Goal: Task Accomplishment & Management: Manage account settings

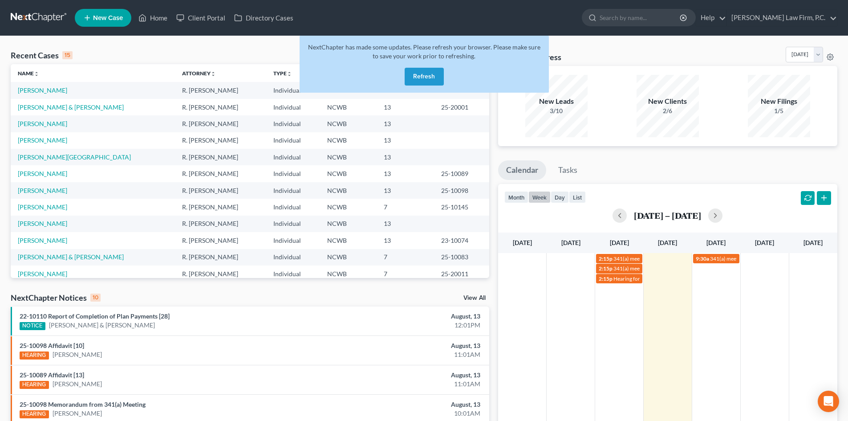
click at [434, 82] on button "Refresh" at bounding box center [424, 77] width 39 height 18
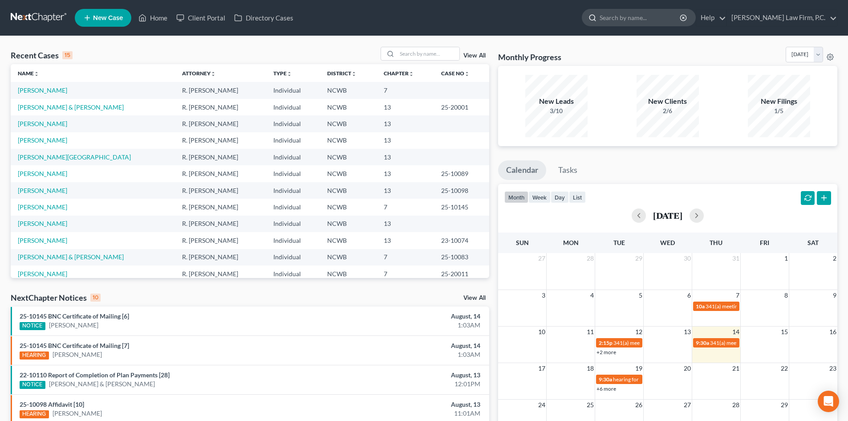
click at [649, 22] on input "search" at bounding box center [640, 17] width 81 height 16
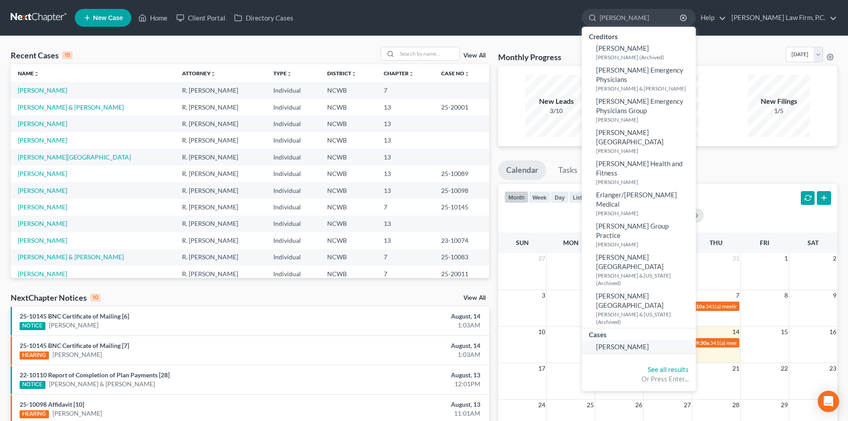
type input "murphy"
click at [649, 342] on span "Murphy, Melissa" at bounding box center [622, 346] width 53 height 8
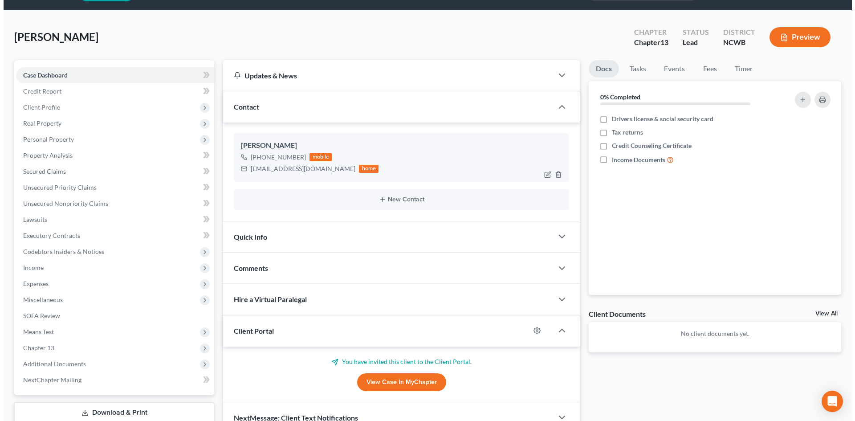
scroll to position [85, 0]
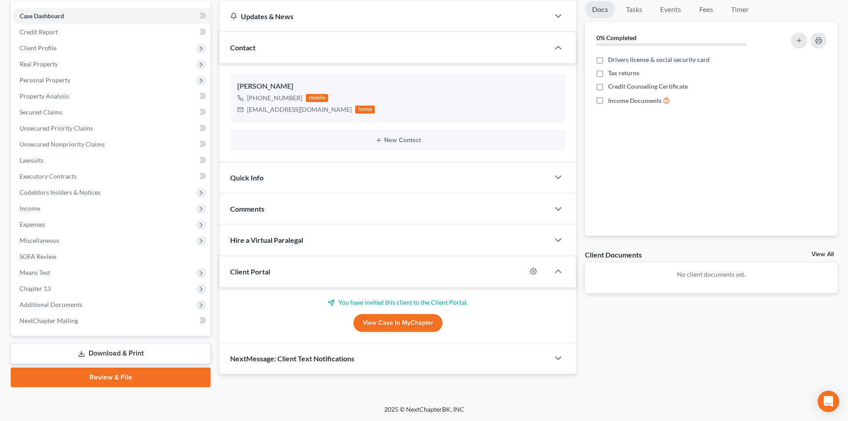
click at [382, 326] on link "View Case in MyChapter" at bounding box center [397, 323] width 89 height 18
click at [528, 272] on div at bounding box center [537, 271] width 23 height 14
click at [535, 269] on icon "button" at bounding box center [533, 271] width 7 height 7
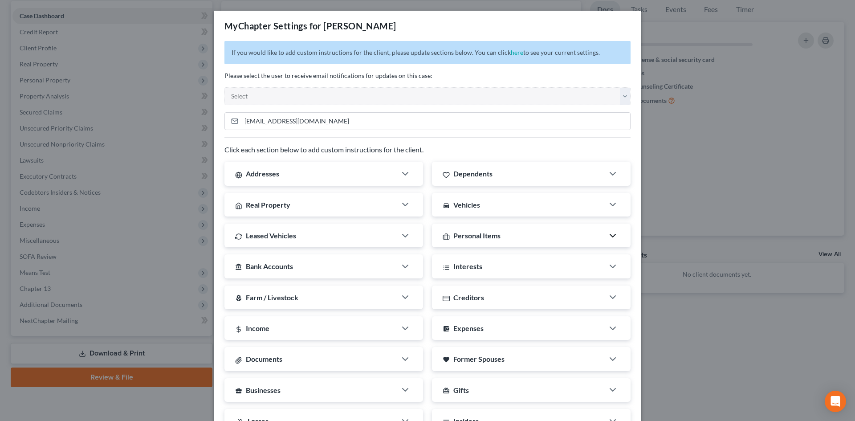
click at [611, 235] on polyline "button" at bounding box center [612, 235] width 5 height 3
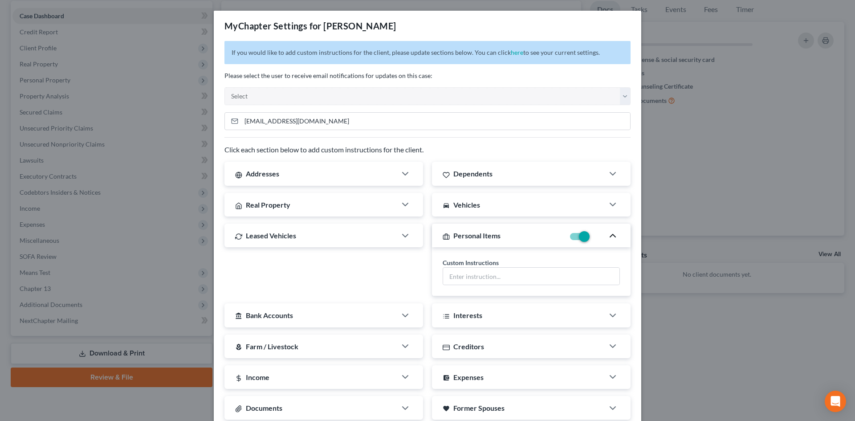
click at [611, 235] on icon "button" at bounding box center [612, 235] width 11 height 11
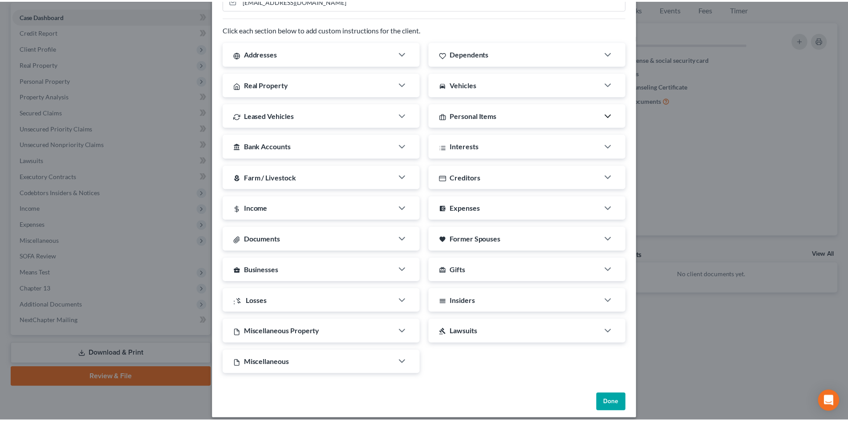
scroll to position [129, 0]
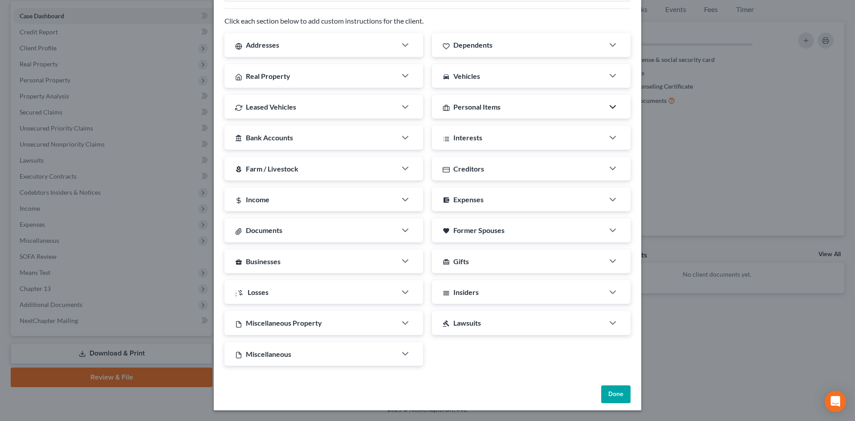
click at [601, 399] on button "Done" at bounding box center [615, 394] width 29 height 18
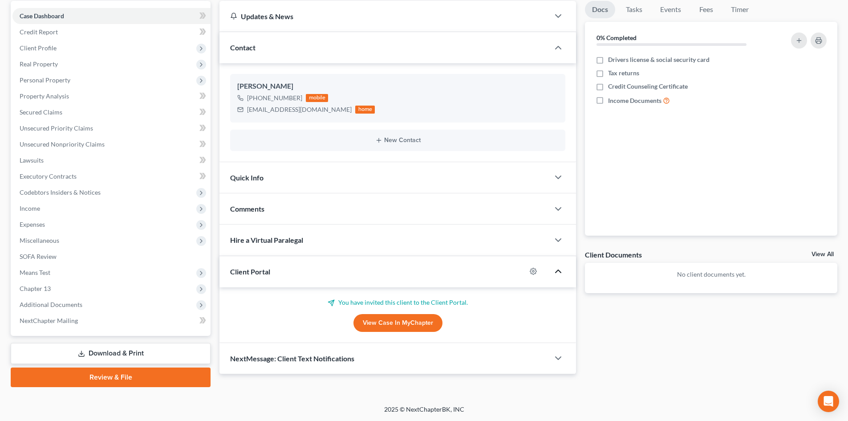
click at [559, 270] on polyline "button" at bounding box center [558, 271] width 5 height 3
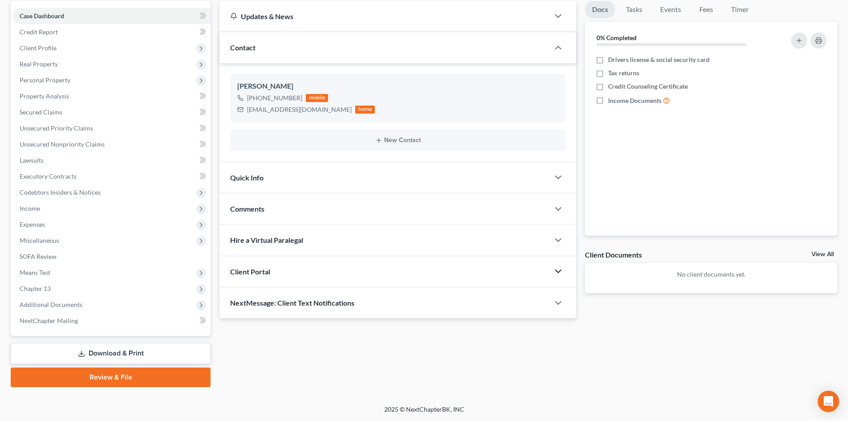
click at [559, 270] on icon "button" at bounding box center [558, 271] width 11 height 11
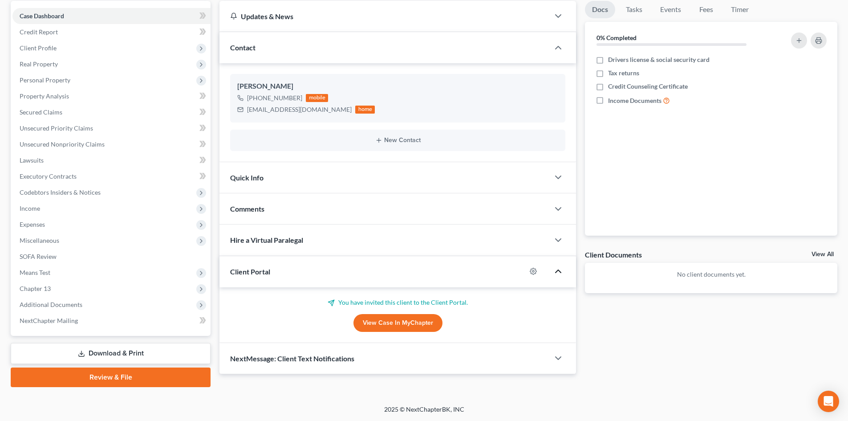
click at [352, 298] on p "You have invited this client to the Client Portal." at bounding box center [397, 302] width 335 height 9
click at [256, 272] on span "Client Portal" at bounding box center [250, 271] width 40 height 8
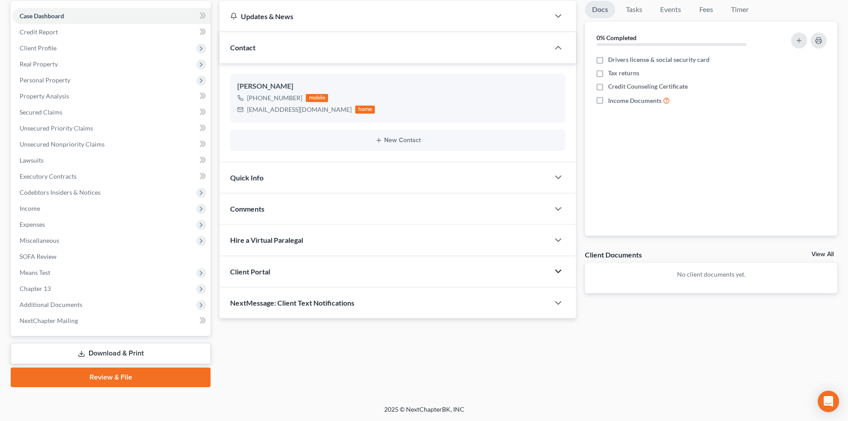
click at [256, 272] on span "Client Portal" at bounding box center [250, 271] width 40 height 8
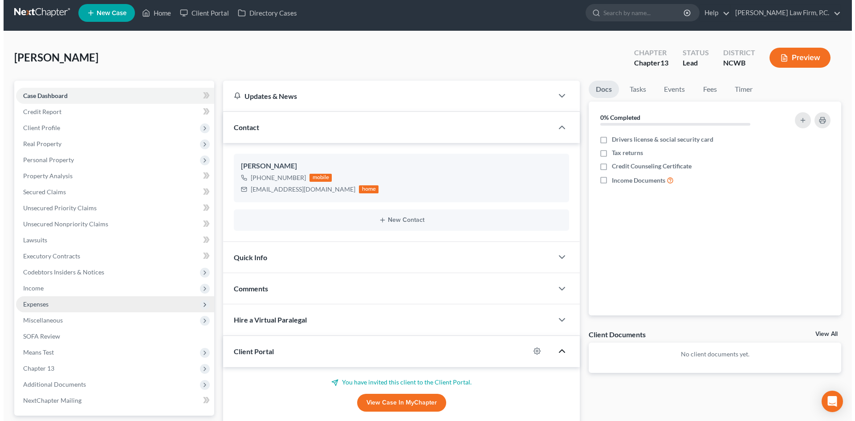
scroll to position [0, 0]
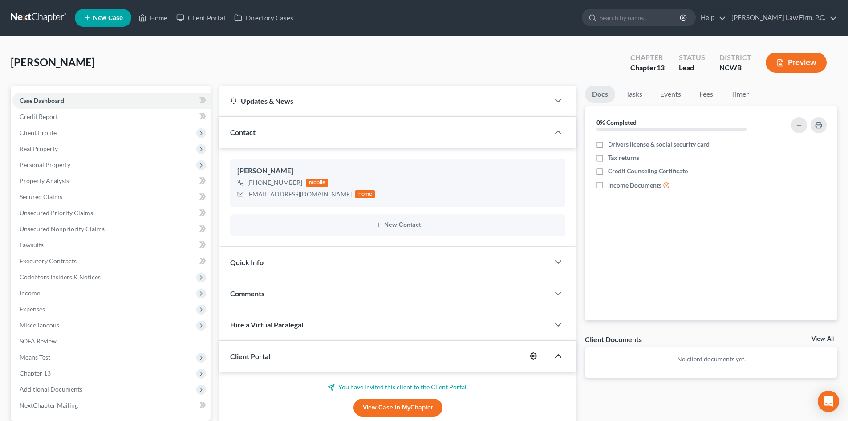
click at [531, 353] on icon "button" at bounding box center [533, 355] width 7 height 7
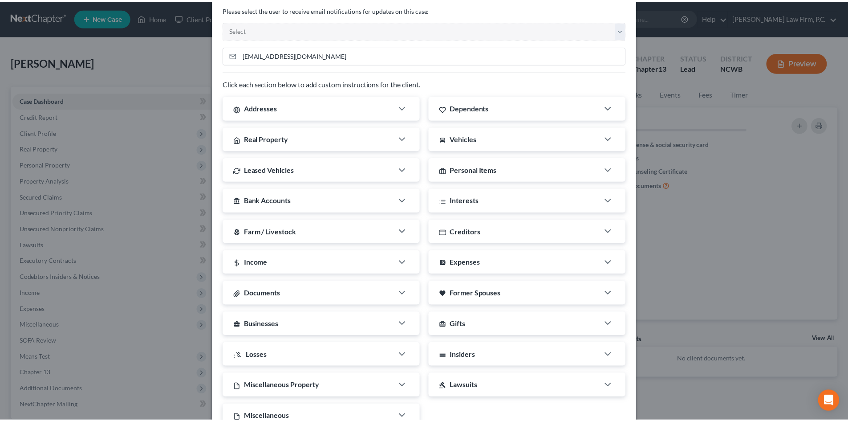
scroll to position [129, 0]
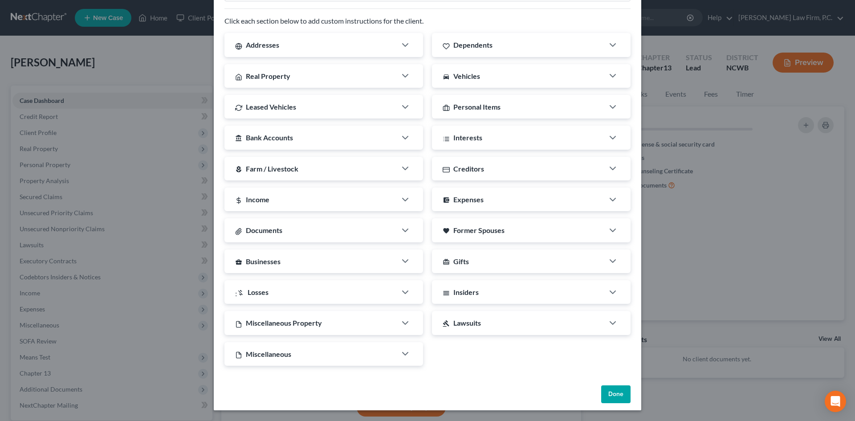
click at [610, 396] on button "Done" at bounding box center [615, 394] width 29 height 18
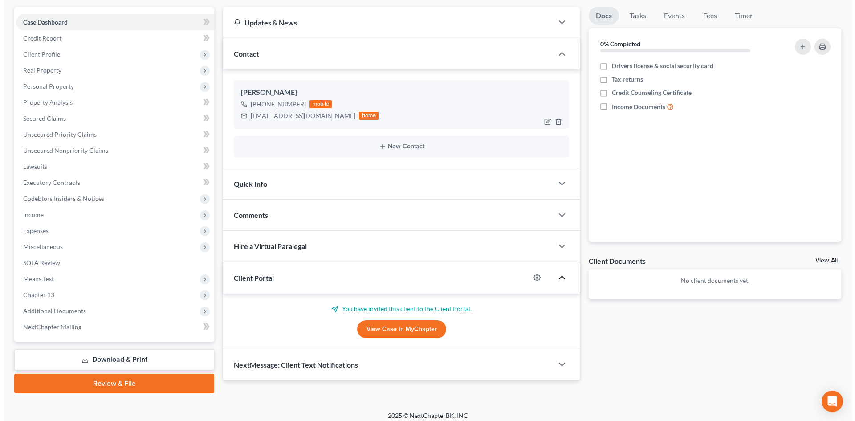
scroll to position [85, 0]
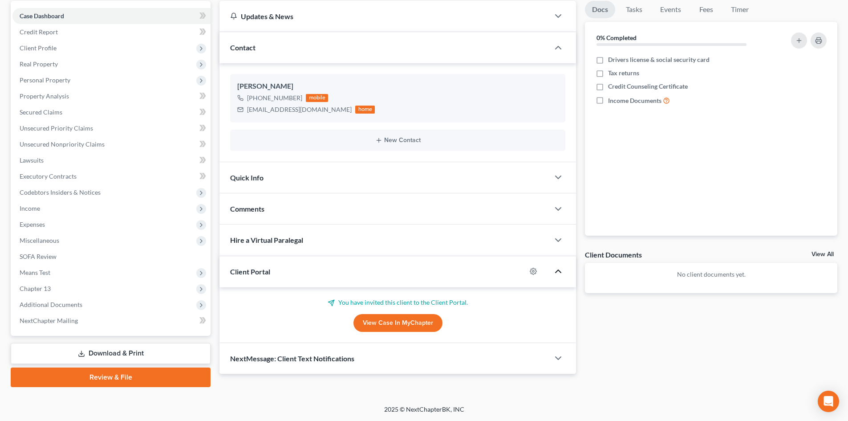
click at [378, 322] on link "View Case in MyChapter" at bounding box center [397, 323] width 89 height 18
click at [374, 302] on p "You have invited this client to the Client Portal." at bounding box center [397, 302] width 335 height 9
click at [532, 271] on circle "button" at bounding box center [533, 271] width 2 height 2
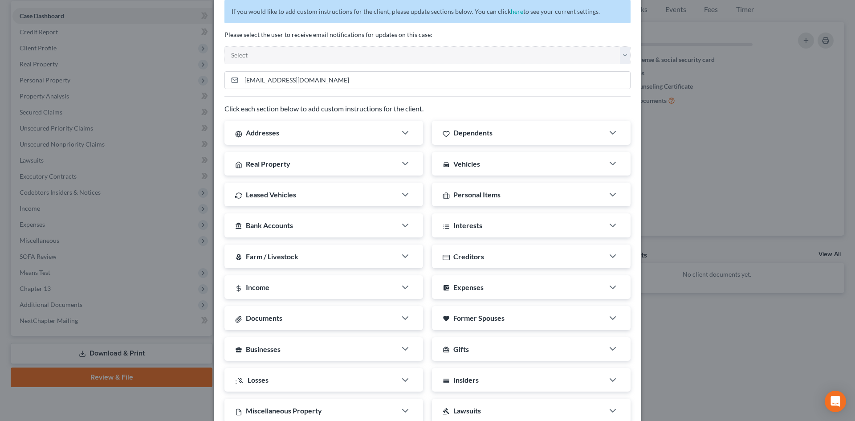
scroll to position [45, 0]
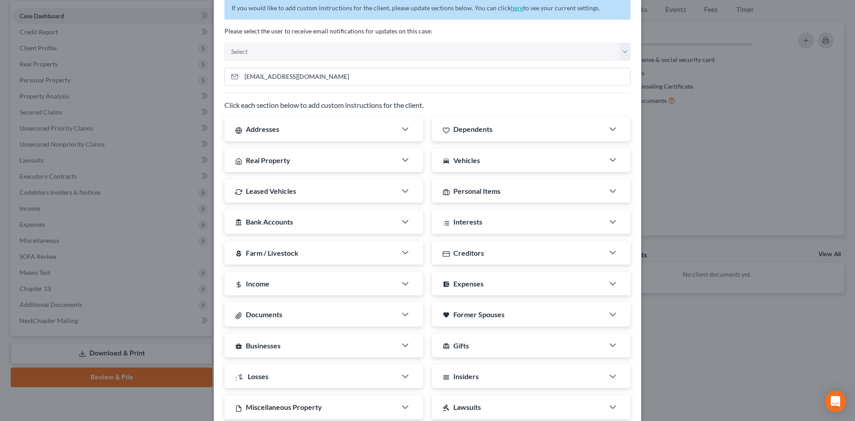
click at [511, 8] on link "here" at bounding box center [517, 8] width 12 height 8
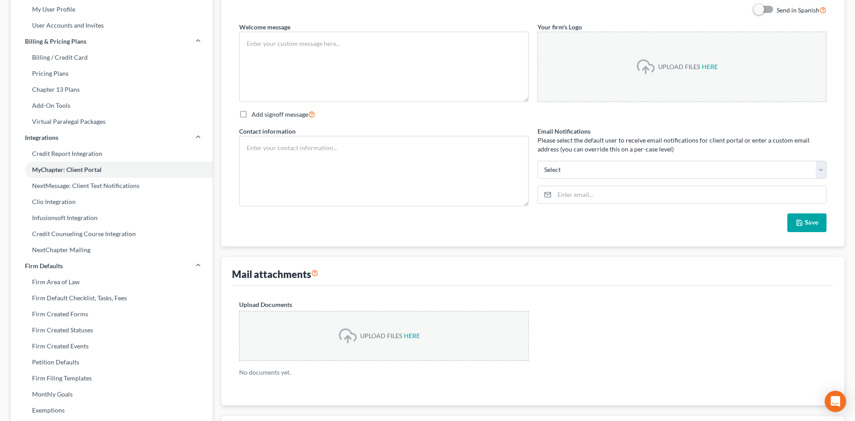
type textarea "Hello! Welcome to MyChapter. We are here to help make the bankruptcy filing pro…"
type input "[PERSON_NAME][EMAIL_ADDRESS][DOMAIN_NAME]"
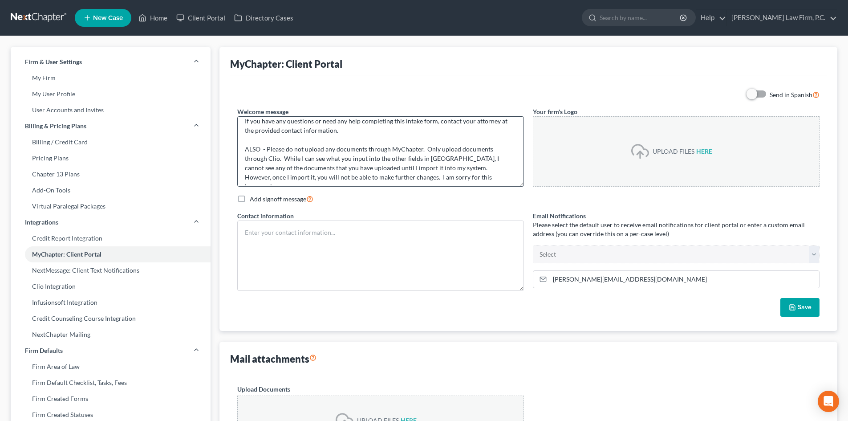
scroll to position [75, 0]
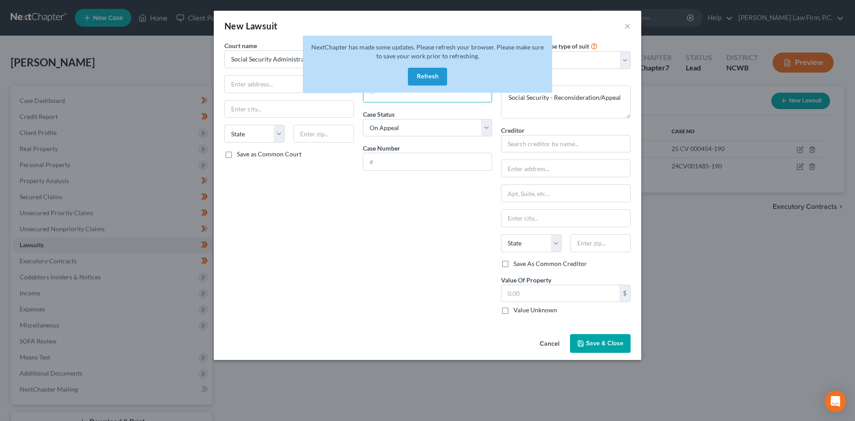
select select "1"
select select "4"
click at [420, 72] on button "Refresh" at bounding box center [427, 77] width 39 height 18
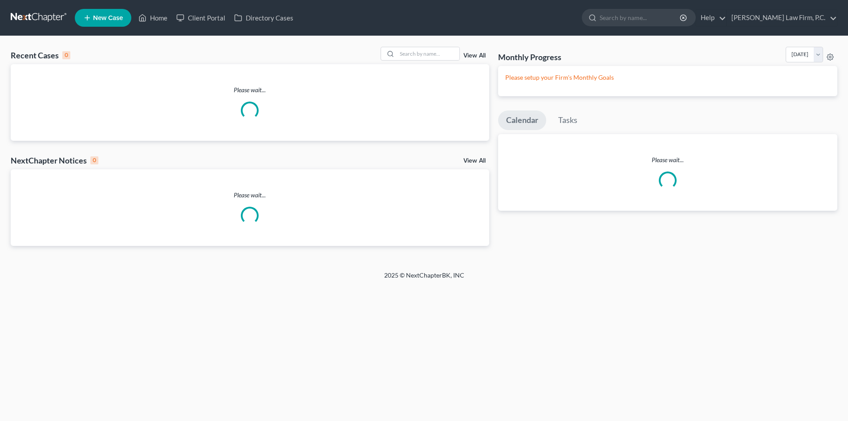
click at [297, 7] on ul "New Case Home Client Portal Directory Cases - No Result - See all results Or Pr…" at bounding box center [456, 17] width 762 height 23
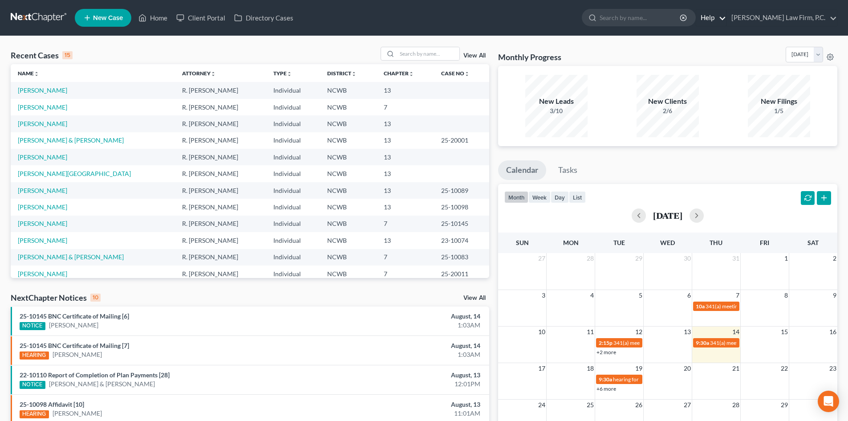
click at [726, 18] on link "Help" at bounding box center [711, 18] width 30 height 16
click at [724, 37] on link "Help Center" at bounding box center [690, 36] width 71 height 15
click at [205, 14] on link "Client Portal" at bounding box center [201, 18] width 58 height 16
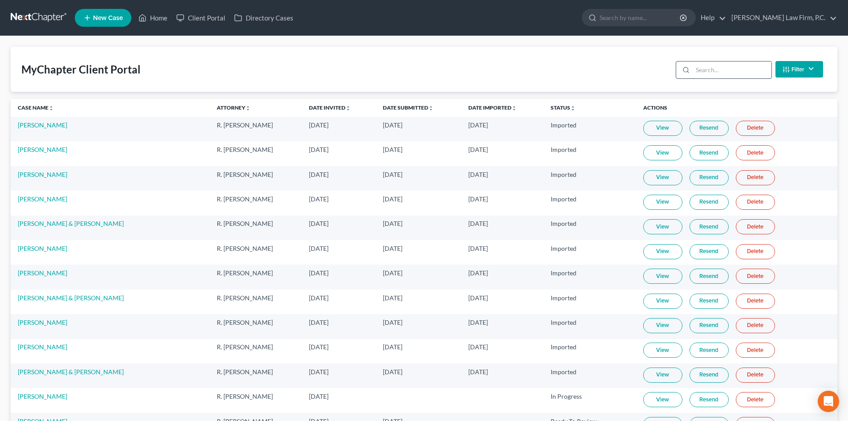
click at [711, 70] on input "search" at bounding box center [732, 69] width 79 height 17
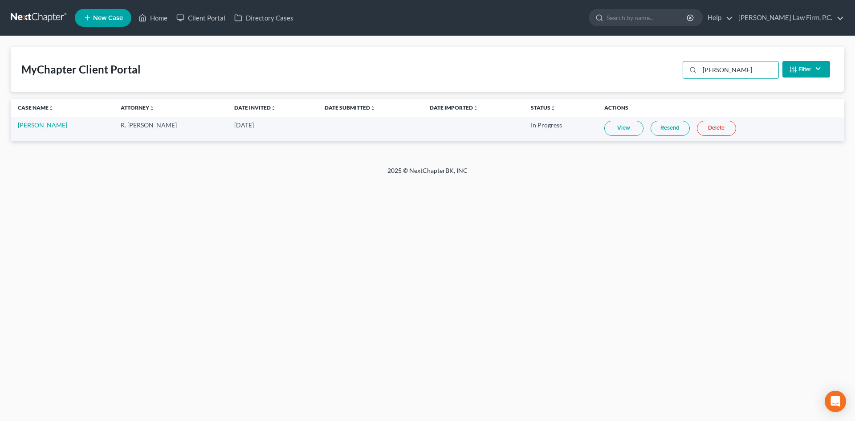
type input "[PERSON_NAME]"
